Goal: Transaction & Acquisition: Purchase product/service

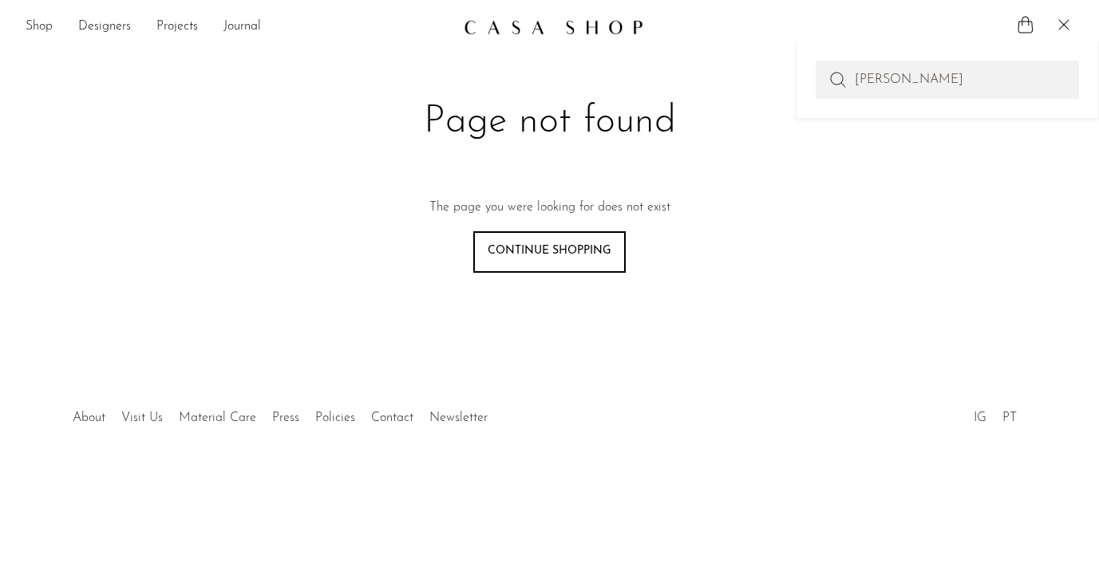
type input "[PERSON_NAME]"
type input "Post-Modern Design"
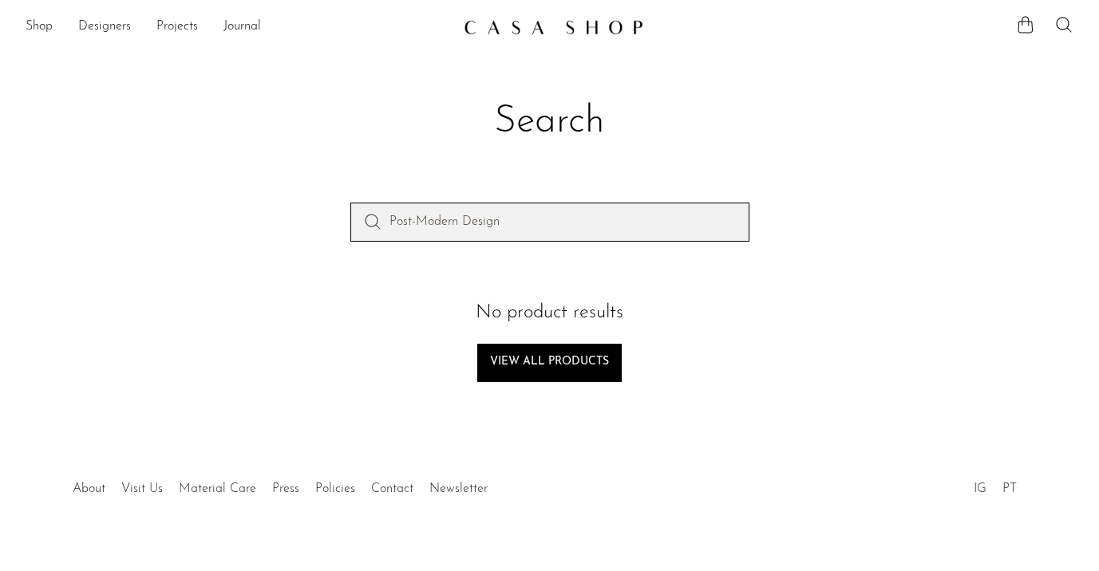
drag, startPoint x: 417, startPoint y: 219, endPoint x: 365, endPoint y: 219, distance: 52.7
click at [365, 219] on form "Post-Modern Design" at bounding box center [549, 222] width 399 height 38
type input "Modern Design"
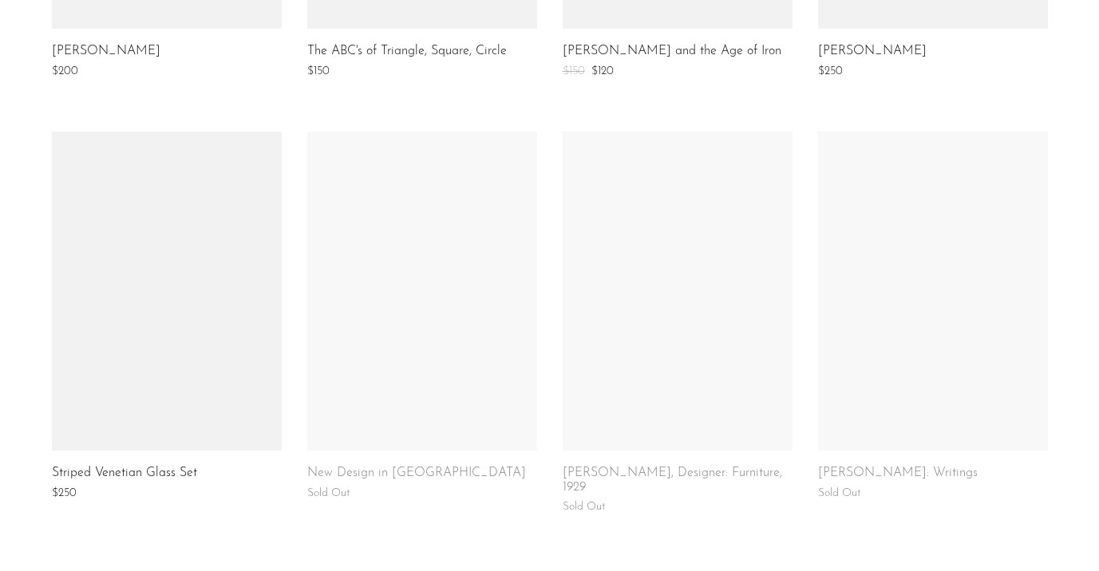
scroll to position [1063, 0]
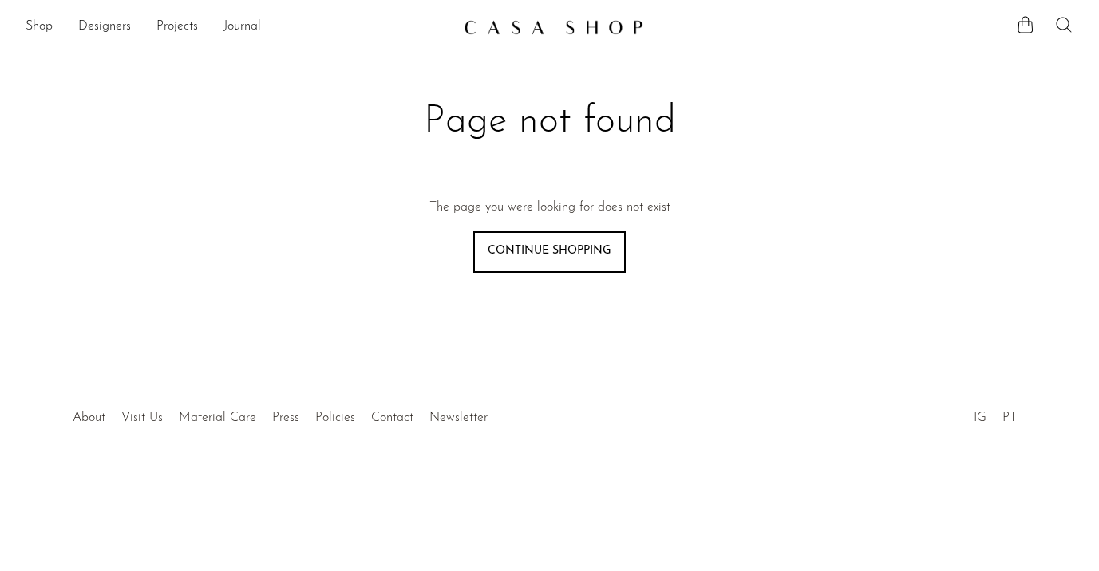
click at [1060, 27] on icon at bounding box center [1063, 24] width 19 height 19
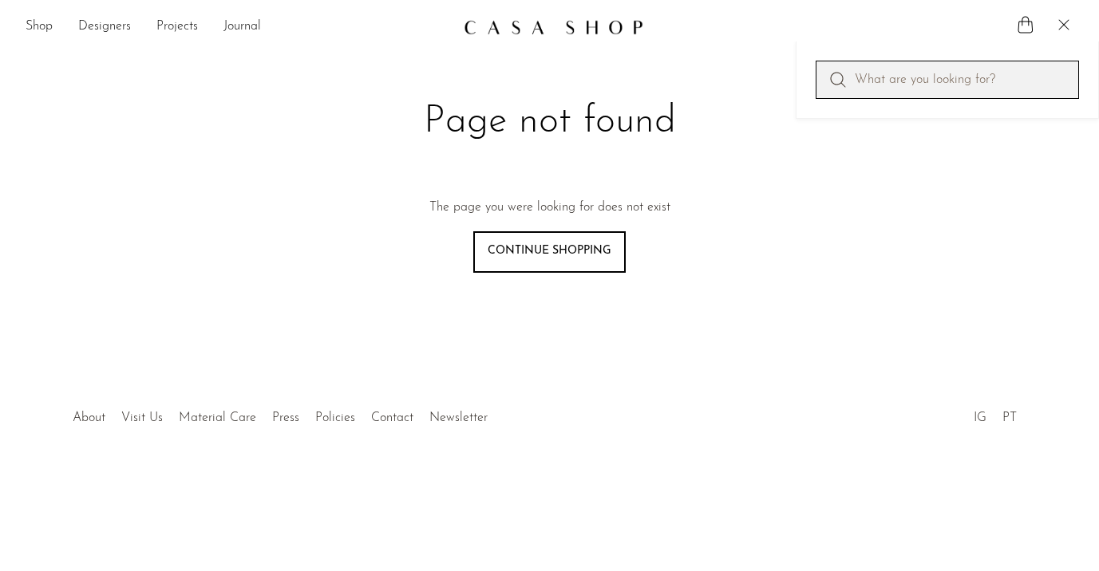
paste input "[PERSON_NAME]: Prints"
type input "[PERSON_NAME]: Prints"
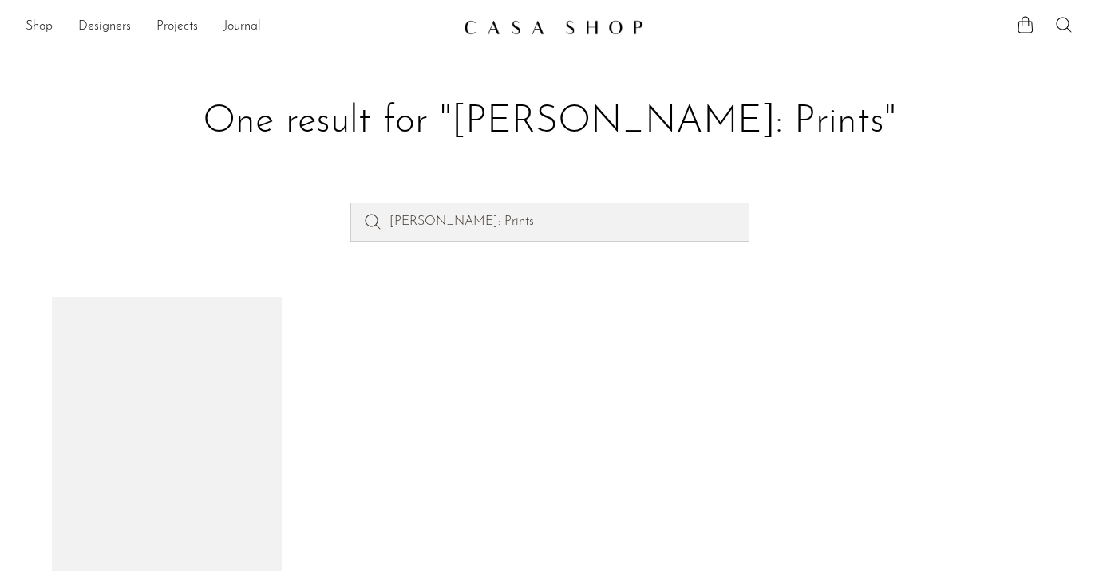
scroll to position [220, 0]
